Goal: Task Accomplishment & Management: Complete application form

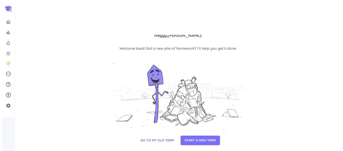
scroll to position [6, 0]
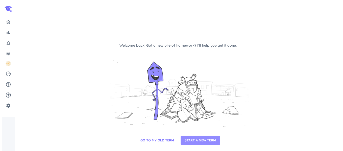
click at [190, 138] on button "START A NEW TERM" at bounding box center [200, 141] width 39 height 10
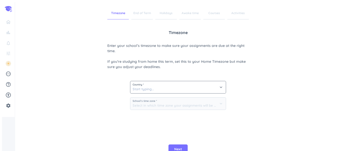
click at [169, 86] on span "Country *" at bounding box center [178, 85] width 91 height 3
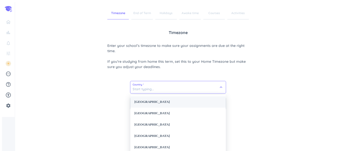
click at [167, 102] on div "[GEOGRAPHIC_DATA]" at bounding box center [178, 102] width 96 height 11
type input "[GEOGRAPHIC_DATA]"
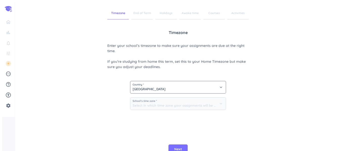
click at [167, 102] on input at bounding box center [178, 104] width 96 height 12
